Goal: Find specific page/section: Find specific page/section

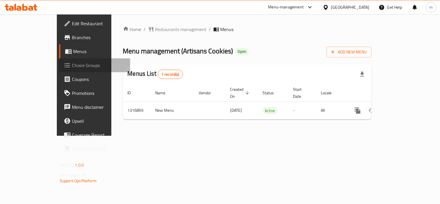
click at [72, 64] on span "Choice Groups" at bounding box center [99, 65] width 54 height 7
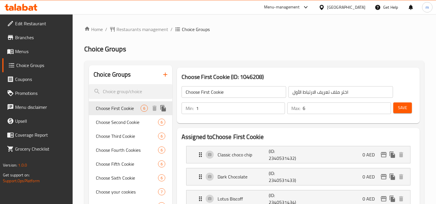
click at [118, 108] on span "Choose First Cookie" at bounding box center [118, 108] width 45 height 7
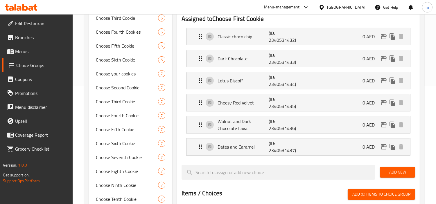
scroll to position [129, 0]
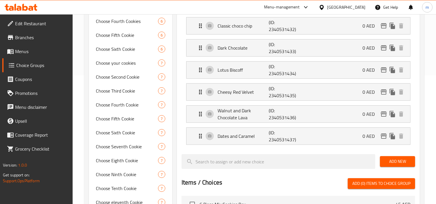
click at [323, 6] on icon at bounding box center [321, 7] width 6 height 6
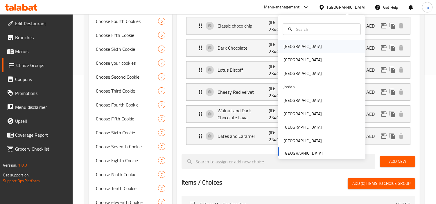
click at [290, 46] on div "[GEOGRAPHIC_DATA]" at bounding box center [302, 46] width 38 height 6
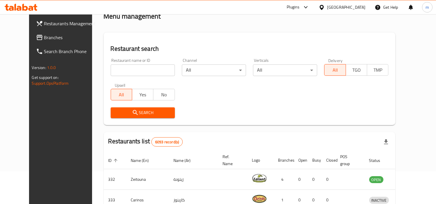
scroll to position [129, 0]
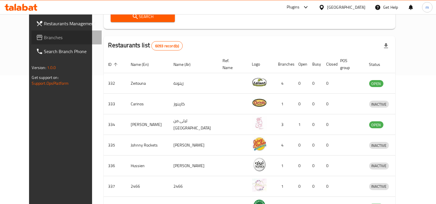
click at [44, 39] on span "Branches" at bounding box center [70, 37] width 53 height 7
